Goal: Task Accomplishment & Management: Manage account settings

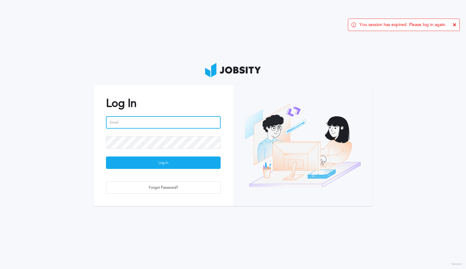
click at [117, 125] on input "email" at bounding box center [163, 122] width 115 height 12
type input "[EMAIL_ADDRESS][DOMAIN_NAME]"
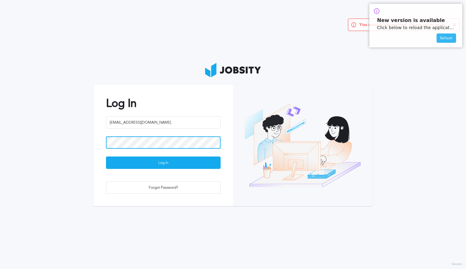
click at [106, 157] on button "Log In" at bounding box center [163, 163] width 115 height 12
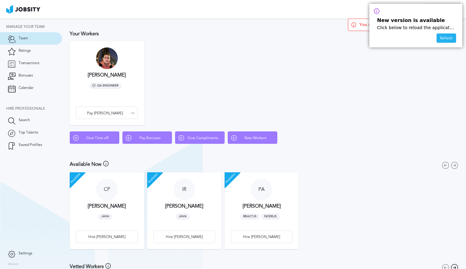
click at [447, 40] on div "Refresh" at bounding box center [446, 38] width 19 height 9
